Goal: Task Accomplishment & Management: Use online tool/utility

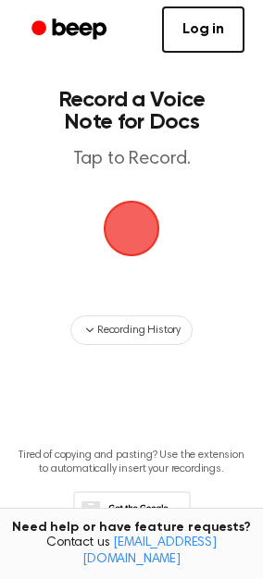
click at [140, 215] on span "button" at bounding box center [131, 229] width 102 height 102
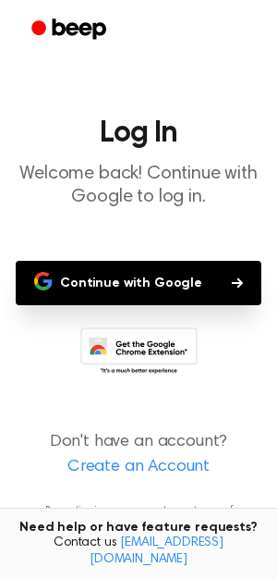
click at [149, 274] on button "Continue with Google" at bounding box center [139, 283] width 246 height 44
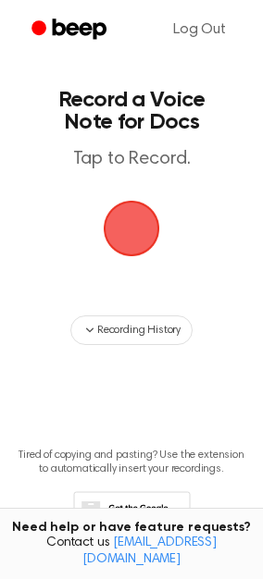
click at [130, 222] on span "button" at bounding box center [132, 229] width 104 height 104
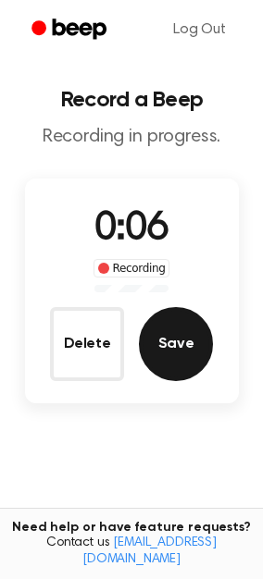
click at [168, 339] on button "Save" at bounding box center [176, 344] width 74 height 74
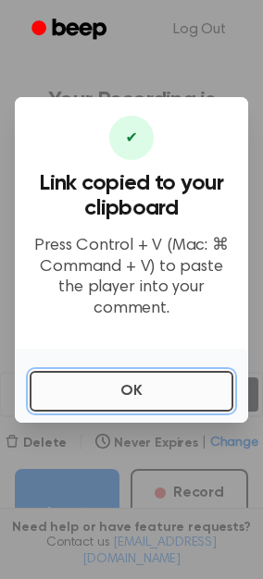
click at [147, 391] on button "OK" at bounding box center [131, 391] width 203 height 41
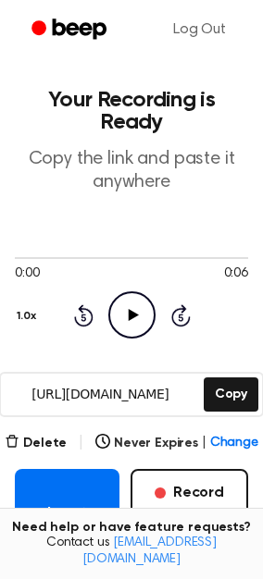
click at [123, 291] on icon "Play Audio" at bounding box center [131, 314] width 47 height 47
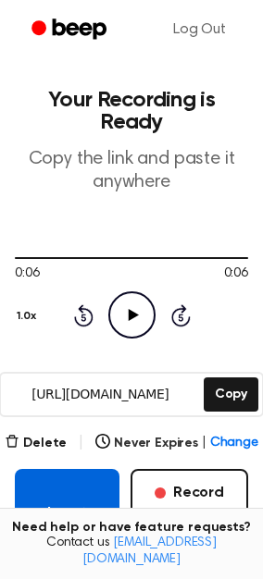
click at [76, 489] on button "Insert into Doc" at bounding box center [67, 522] width 104 height 107
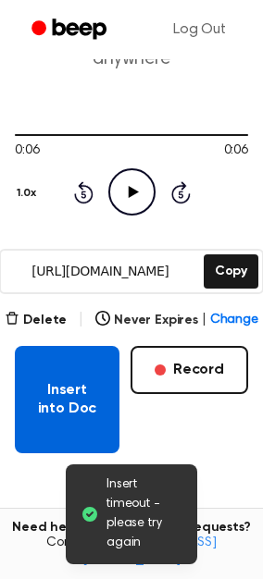
scroll to position [122, 0]
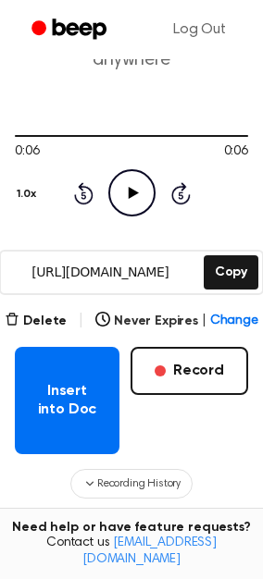
drag, startPoint x: 70, startPoint y: 400, endPoint x: -878, endPoint y: 340, distance: 950.5
click at [0, 340] on html "Log Out Your Recording is Ready Copy the link and paste it anywhere 0:06 0:06 1…" at bounding box center [131, 342] width 263 height 928
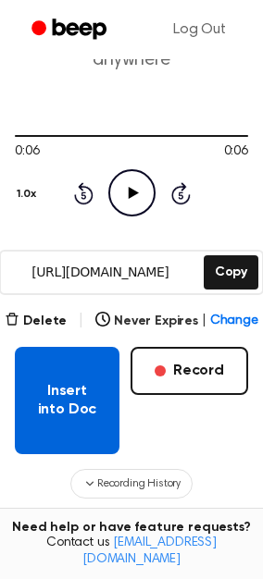
click at [54, 365] on button "Insert into Doc" at bounding box center [67, 400] width 104 height 107
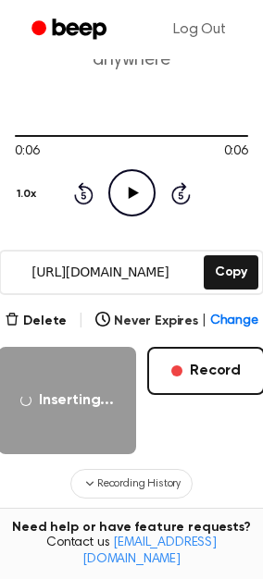
click at [119, 169] on icon "Play Audio" at bounding box center [131, 192] width 47 height 47
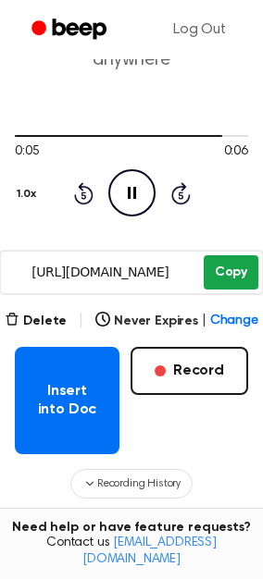
click at [223, 255] on button "Copy" at bounding box center [230, 272] width 55 height 34
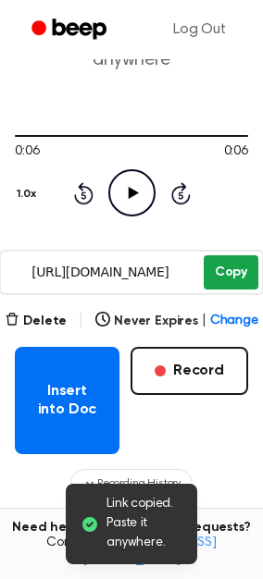
click at [227, 255] on button "Copy" at bounding box center [230, 272] width 55 height 34
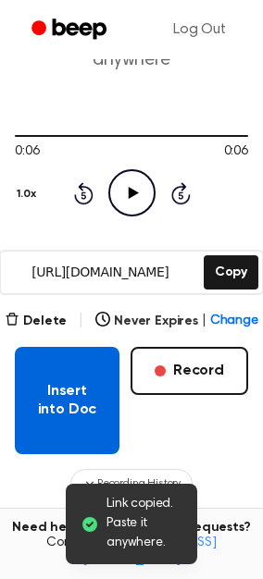
click at [67, 357] on button "Insert into Doc" at bounding box center [67, 400] width 104 height 107
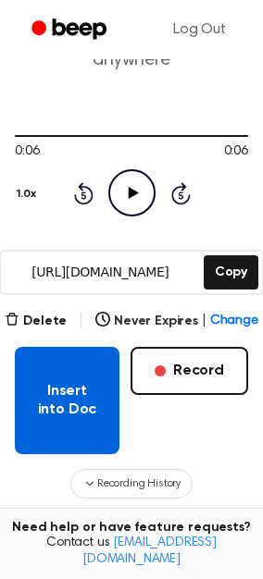
click at [98, 347] on button "Insert into Doc" at bounding box center [67, 400] width 104 height 107
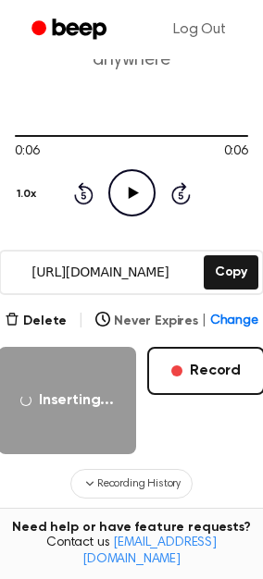
click at [176, 312] on button "Never Expires | Change" at bounding box center [176, 321] width 163 height 19
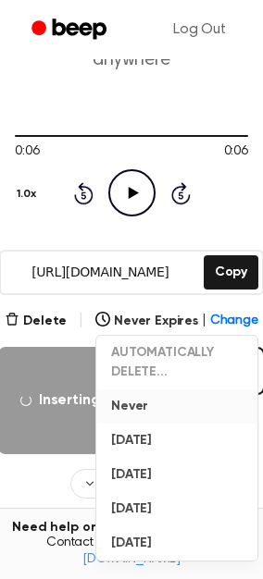
click at [134, 389] on button "Never" at bounding box center [176, 406] width 161 height 34
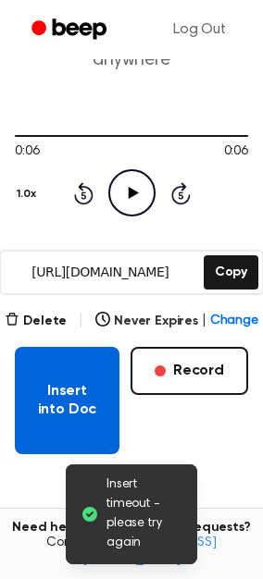
click at [86, 369] on button "Insert into Doc" at bounding box center [67, 400] width 104 height 107
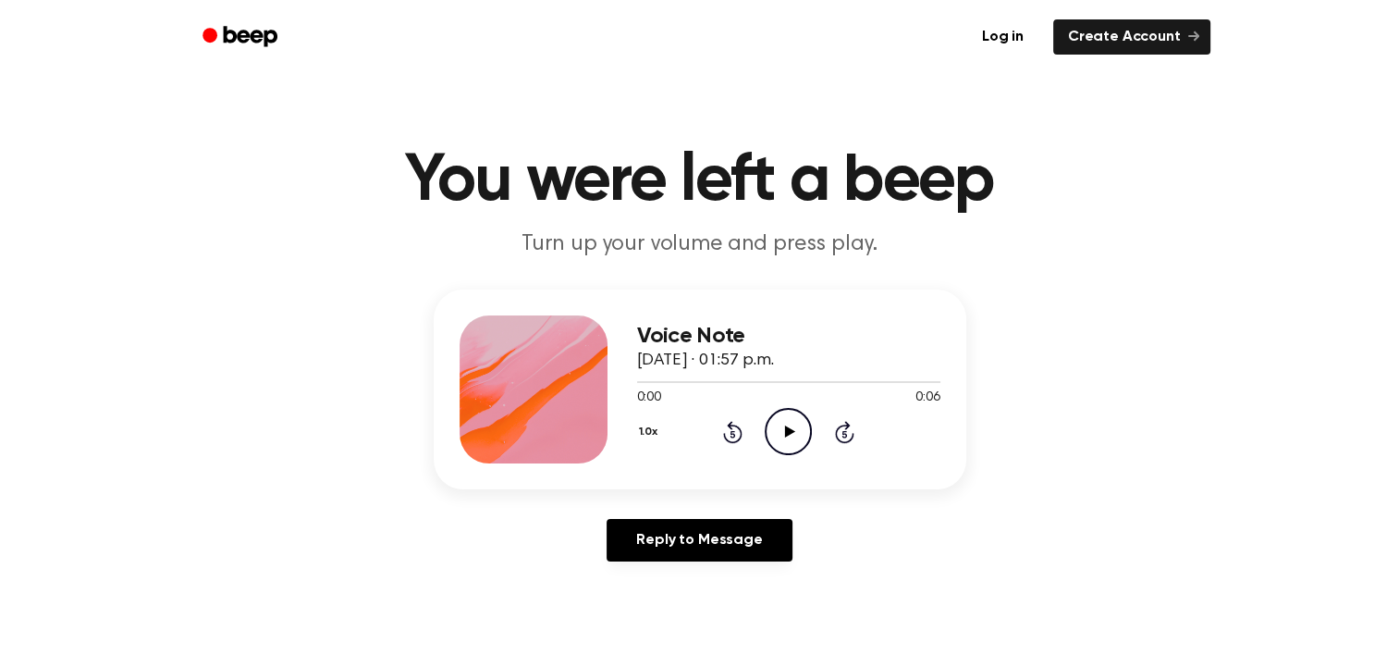
click at [773, 418] on icon "Play Audio" at bounding box center [788, 431] width 47 height 47
